Goal: Task Accomplishment & Management: Use online tool/utility

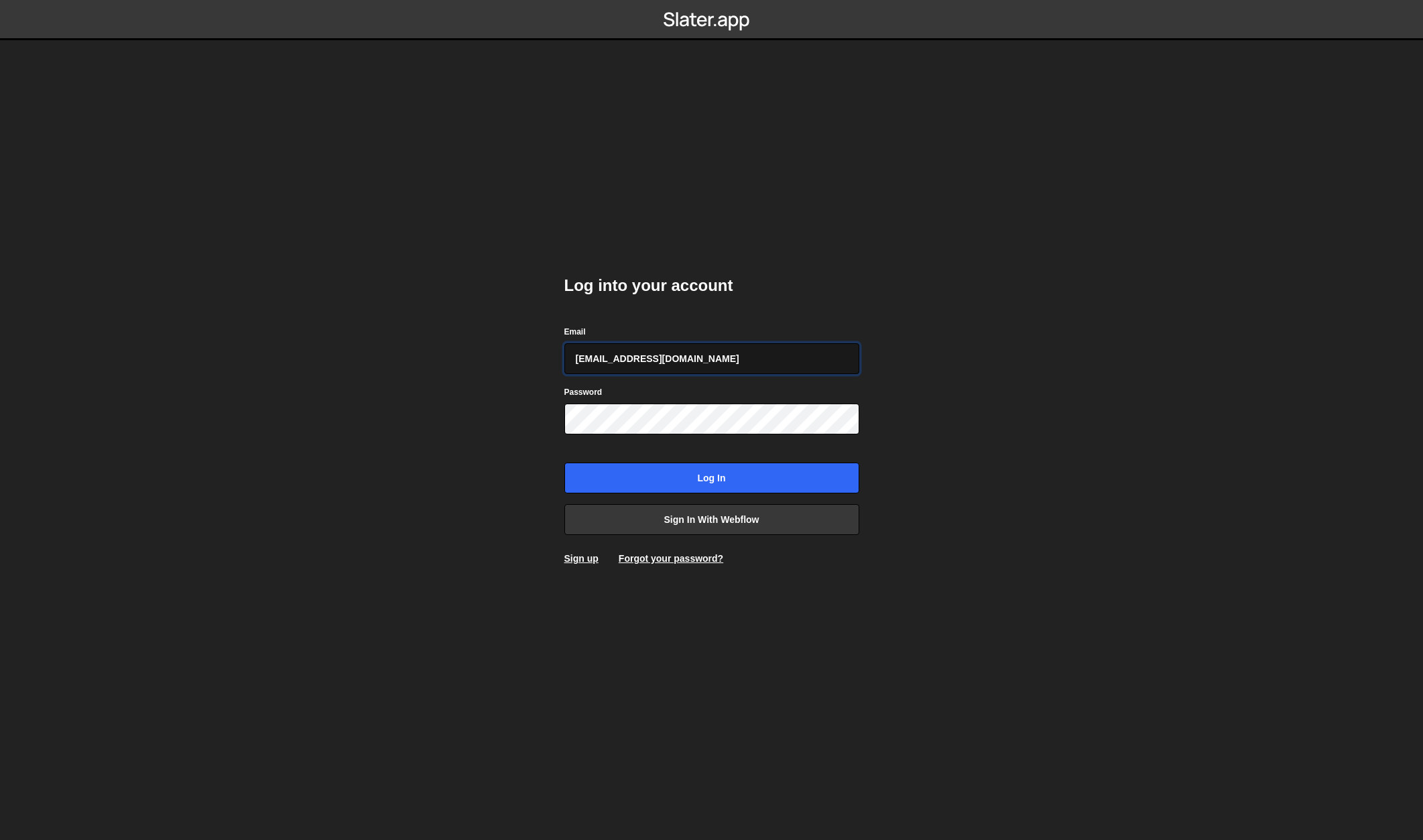
type input "[EMAIL_ADDRESS][DOMAIN_NAME]"
click at [565, 463] on input "Log in" at bounding box center [712, 478] width 295 height 31
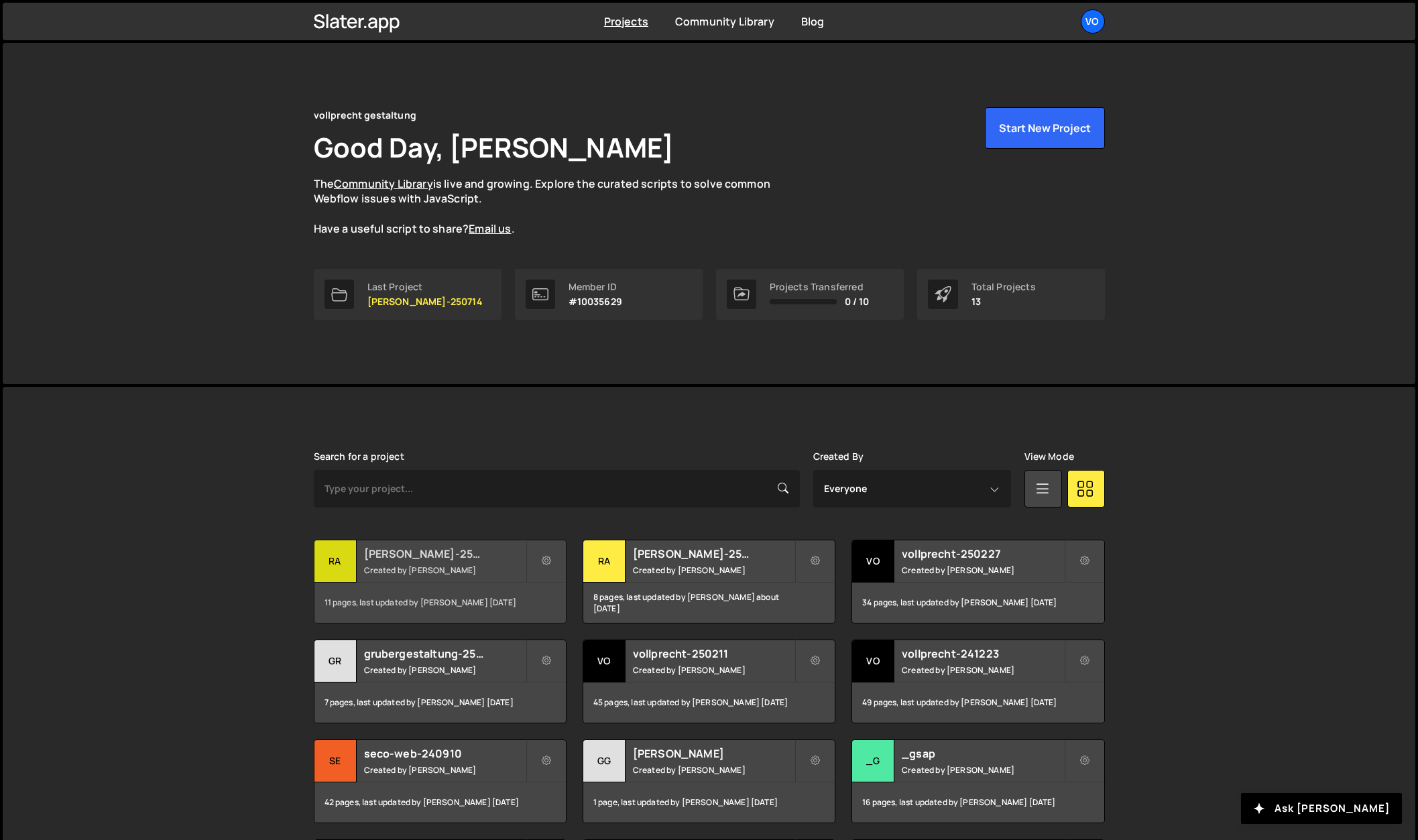
click at [339, 559] on div "ra" at bounding box center [335, 561] width 43 height 43
